Goal: Information Seeking & Learning: Learn about a topic

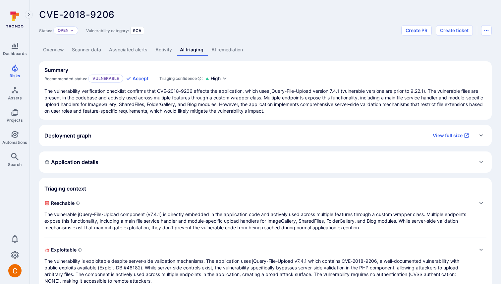
click at [166, 149] on div "Summary Recommended status: Vulnerable Accept Triaging confidence : High The vu…" at bounding box center [265, 202] width 453 height 282
click at [176, 137] on div "Deployment graph View full size" at bounding box center [258, 135] width 429 height 11
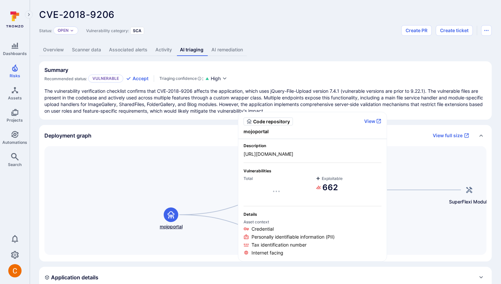
drag, startPoint x: 255, startPoint y: 200, endPoint x: 161, endPoint y: 218, distance: 95.3
click at [161, 218] on div "mojoportal" at bounding box center [171, 219] width 53 height 23
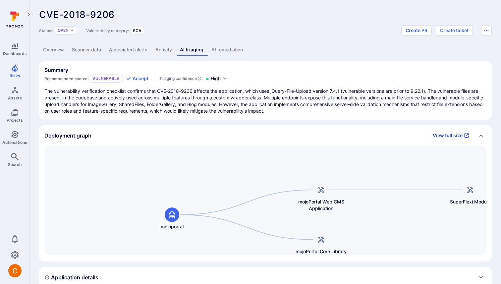
click at [464, 131] on link "View full size" at bounding box center [451, 135] width 44 height 11
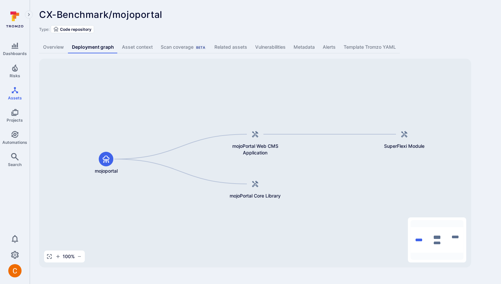
click at [207, 21] on div "CX-Benchmark/mojoportal ... Show more Type: Code repository" at bounding box center [265, 21] width 453 height 24
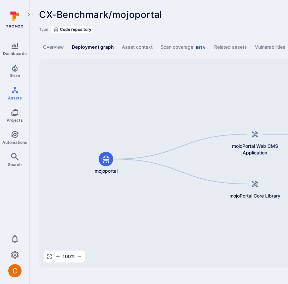
click at [201, 26] on div "Type: Code repository" at bounding box center [253, 29] width 429 height 8
click at [211, 13] on div "CX-Benchmark/mojoportal ... Show more" at bounding box center [206, 14] width 334 height 11
click at [216, 23] on div "CX-Benchmark/mojoportal ... Show more Type: Code repository" at bounding box center [253, 21] width 429 height 24
click at [179, 23] on div "CX-Benchmark/mojoportal ... Show more Type: Code repository" at bounding box center [253, 21] width 429 height 24
click at [231, 17] on div "CX-Benchmark/mojoportal ... Show more" at bounding box center [206, 14] width 334 height 11
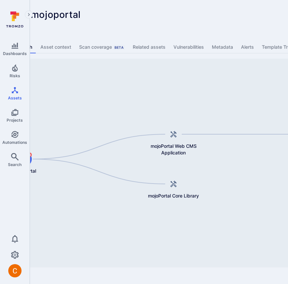
scroll to position [0, 30]
